Goal: Task Accomplishment & Management: Use online tool/utility

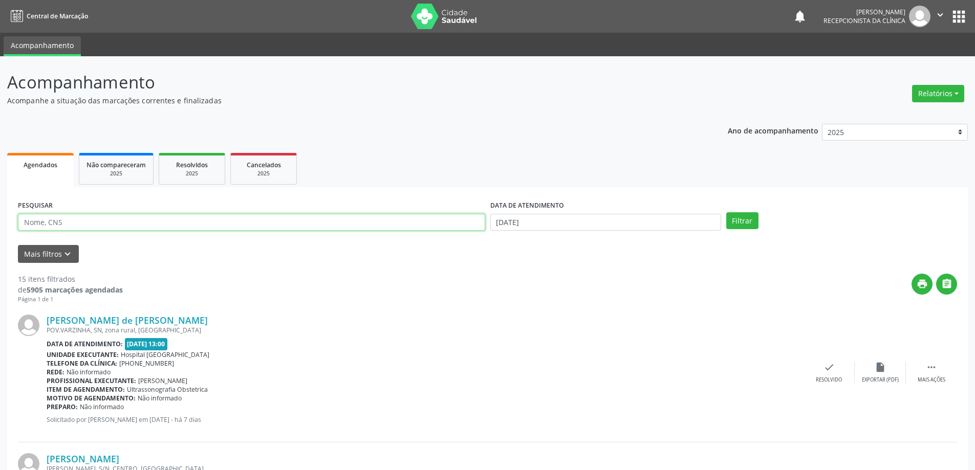
click at [108, 224] on input "text" at bounding box center [251, 222] width 467 height 17
type input "705009020314756"
click at [726, 212] on button "Filtrar" at bounding box center [742, 220] width 32 height 17
click at [830, 371] on div "check Resolvido" at bounding box center [836, 373] width 51 height 22
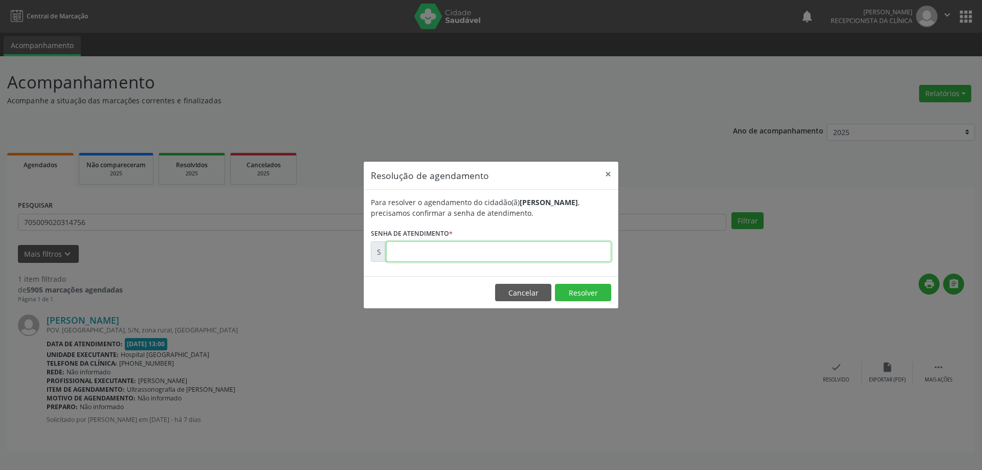
click at [444, 248] on input "text" at bounding box center [498, 251] width 225 height 20
type input "0"
click at [610, 175] on button "×" at bounding box center [608, 174] width 20 height 25
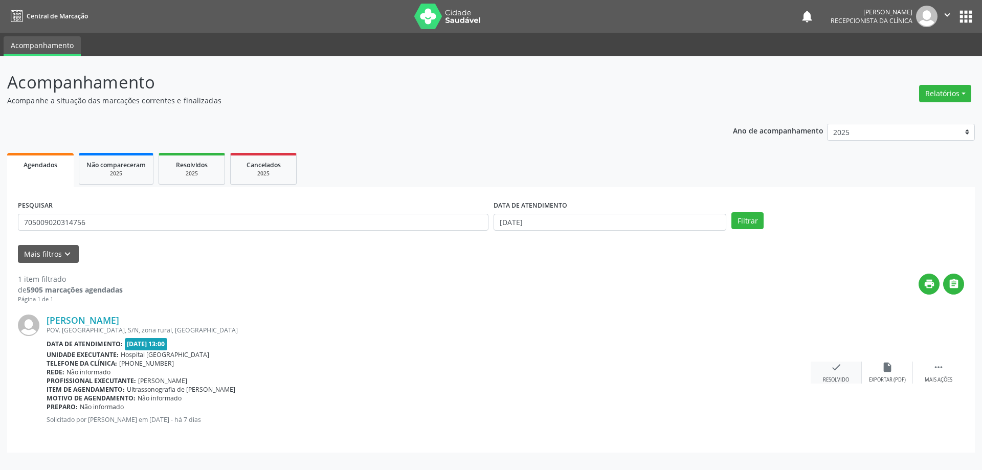
click at [837, 373] on icon "check" at bounding box center [836, 367] width 11 height 11
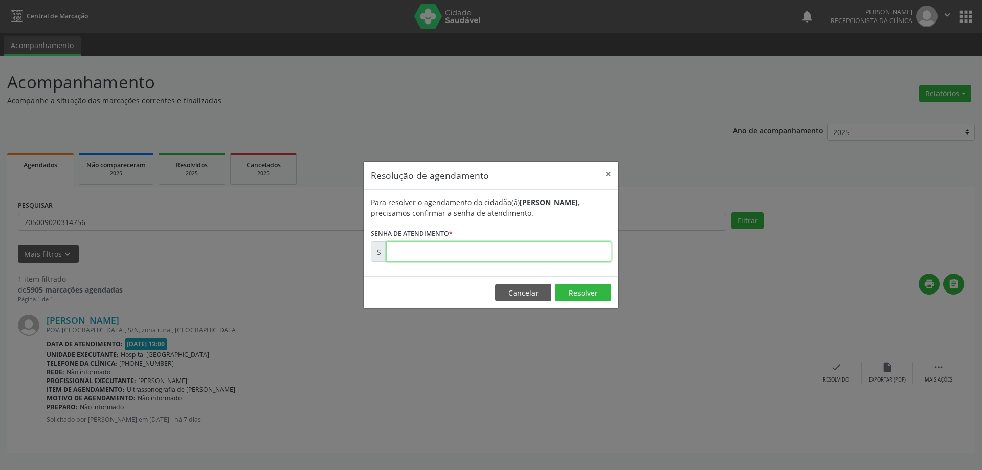
click at [521, 257] on input "text" at bounding box center [498, 251] width 225 height 20
type input "00172600"
click at [587, 290] on button "Resolver" at bounding box center [583, 292] width 56 height 17
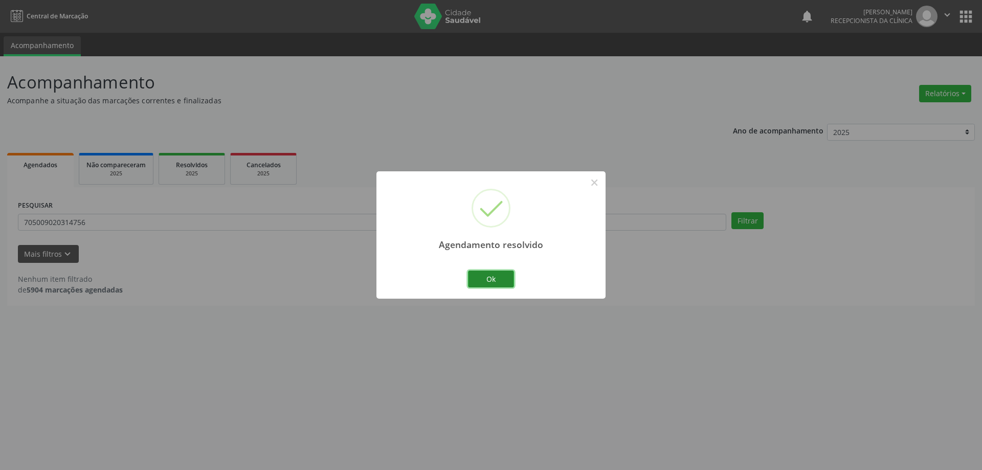
drag, startPoint x: 495, startPoint y: 280, endPoint x: 503, endPoint y: 274, distance: 10.2
click at [496, 280] on button "Ok" at bounding box center [491, 279] width 46 height 17
